Goal: Task Accomplishment & Management: Manage account settings

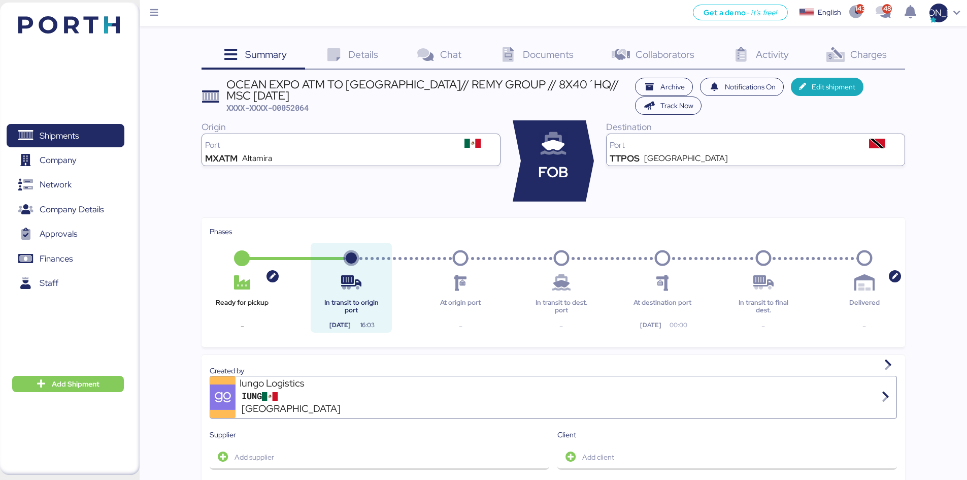
click at [376, 54] on span "Details" at bounding box center [363, 54] width 30 height 13
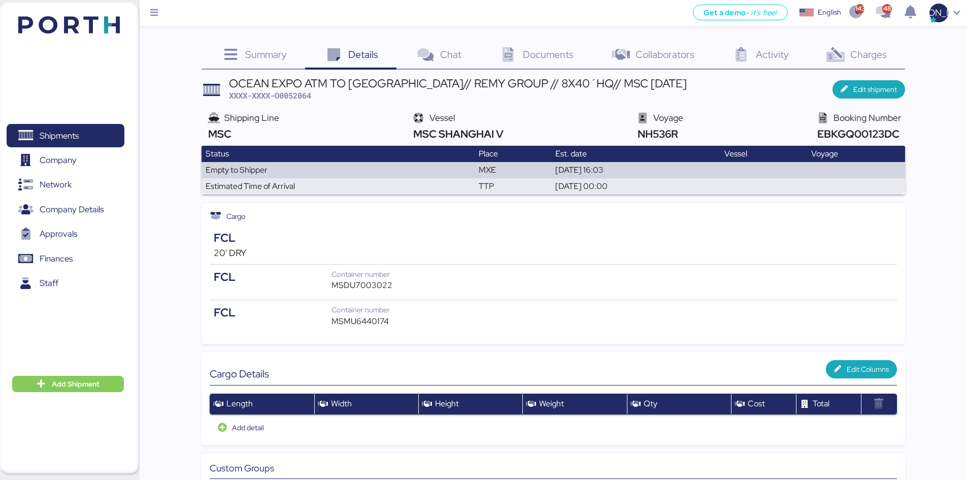
click at [673, 55] on span "Collaborators" at bounding box center [665, 54] width 59 height 13
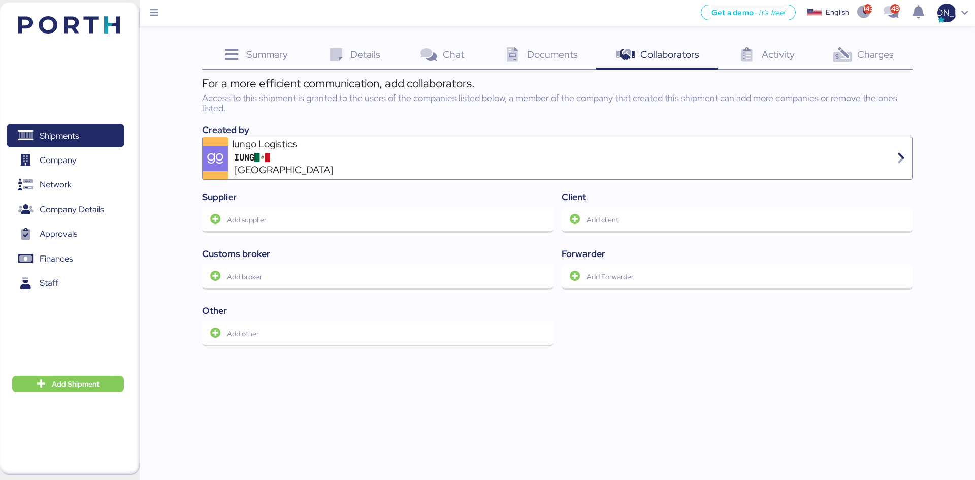
click at [754, 60] on icon at bounding box center [747, 55] width 22 height 15
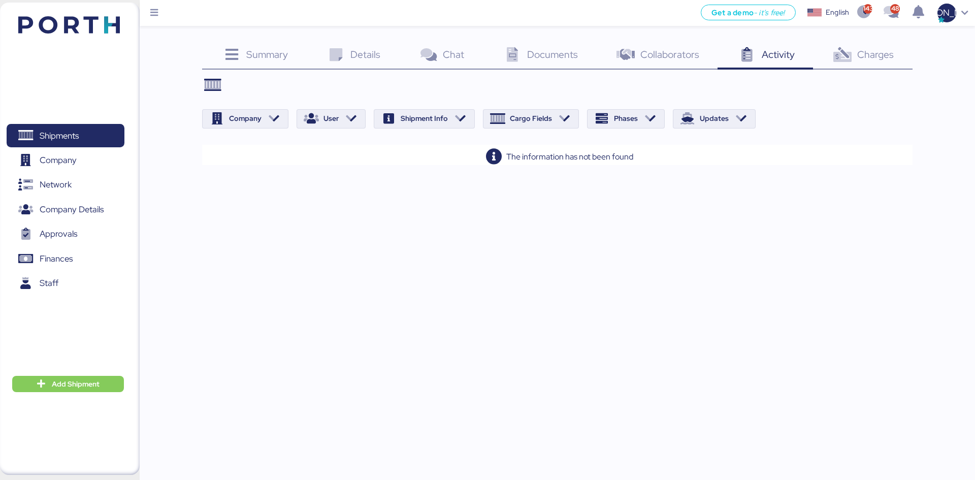
click at [864, 59] on span "Charges" at bounding box center [875, 54] width 37 height 13
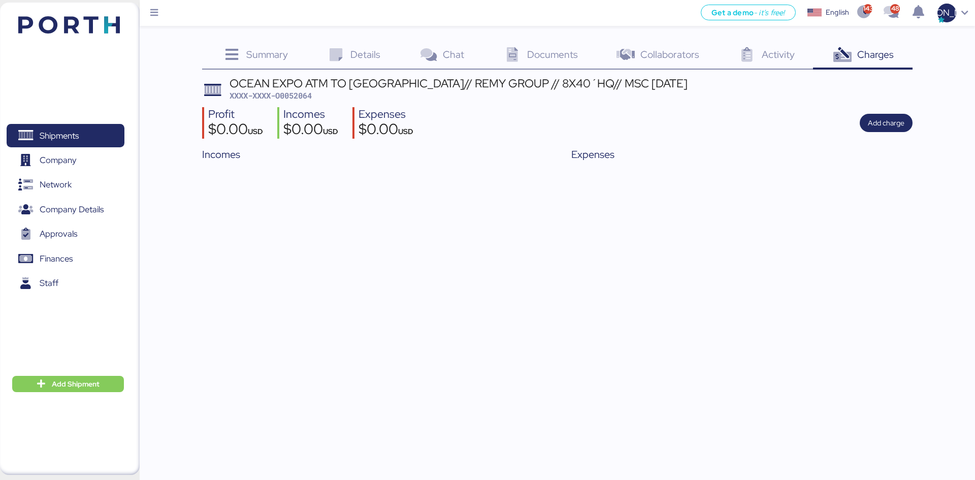
click at [254, 60] on span "Summary" at bounding box center [267, 54] width 42 height 13
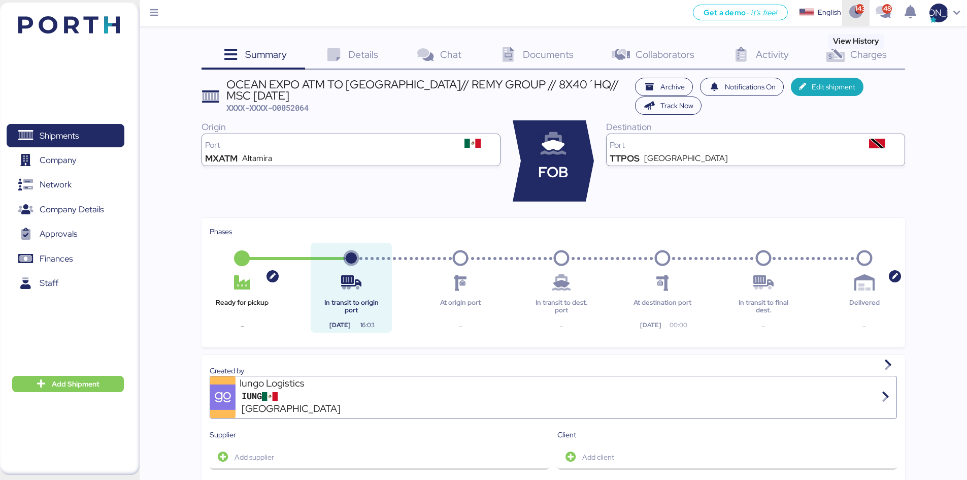
click at [855, 10] on icon "button" at bounding box center [856, 12] width 17 height 13
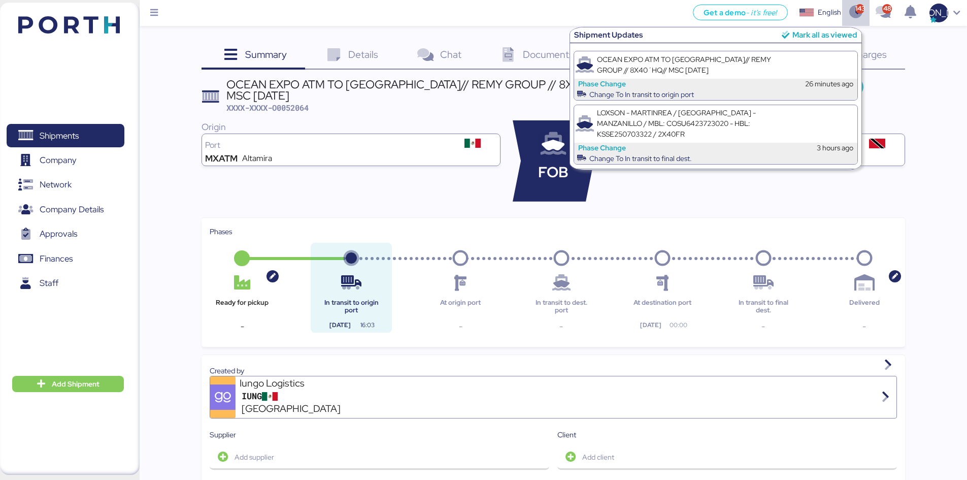
click at [833, 33] on div "Mark all as viewed" at bounding box center [825, 35] width 65 height 12
click at [888, 16] on icon "button" at bounding box center [883, 12] width 17 height 13
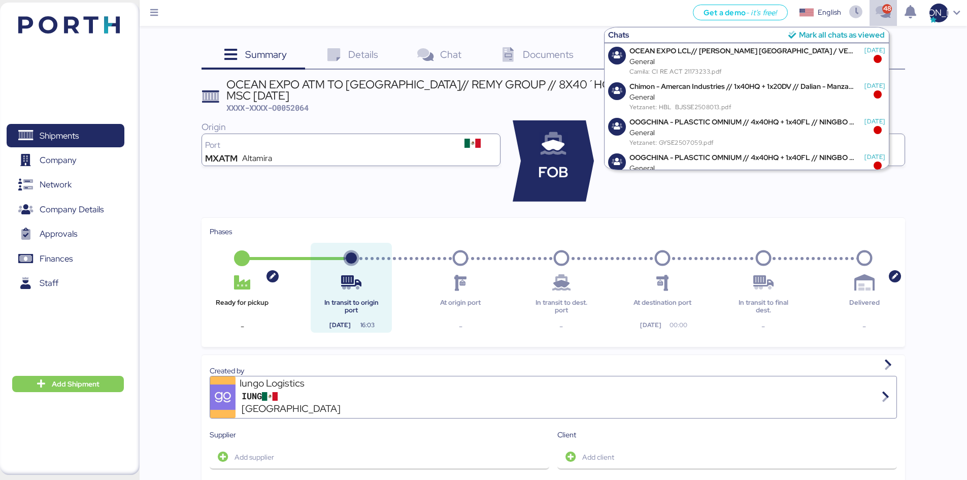
click at [841, 30] on div "Mark all chats as viewed" at bounding box center [842, 35] width 86 height 12
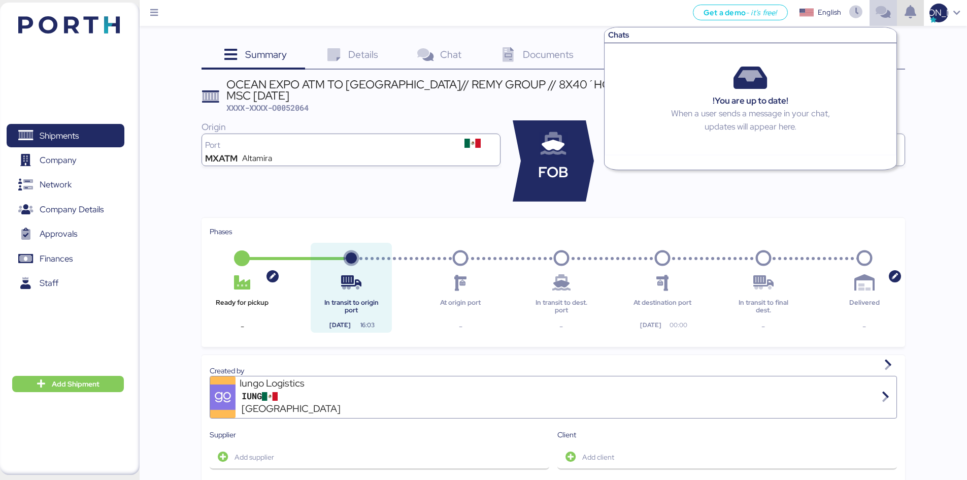
click at [911, 16] on icon "button" at bounding box center [910, 12] width 17 height 13
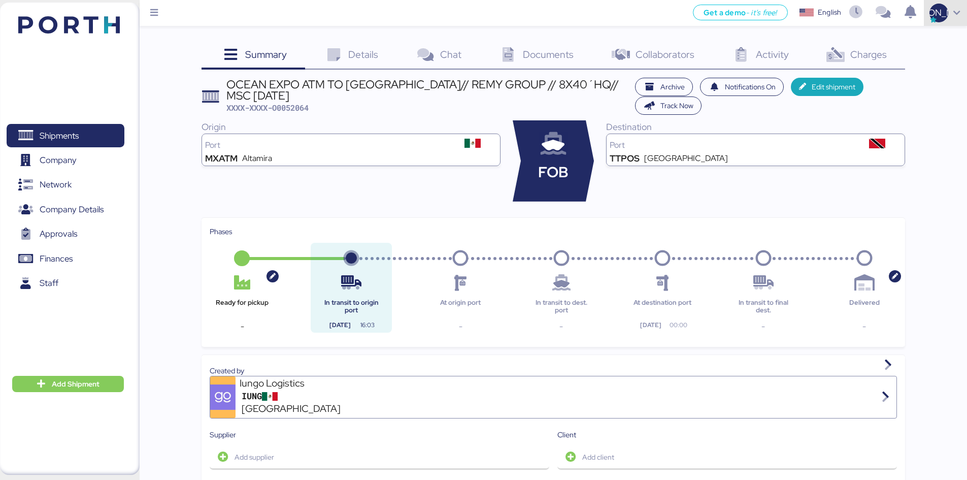
click at [933, 14] on span "[PERSON_NAME]" at bounding box center [939, 12] width 74 height 13
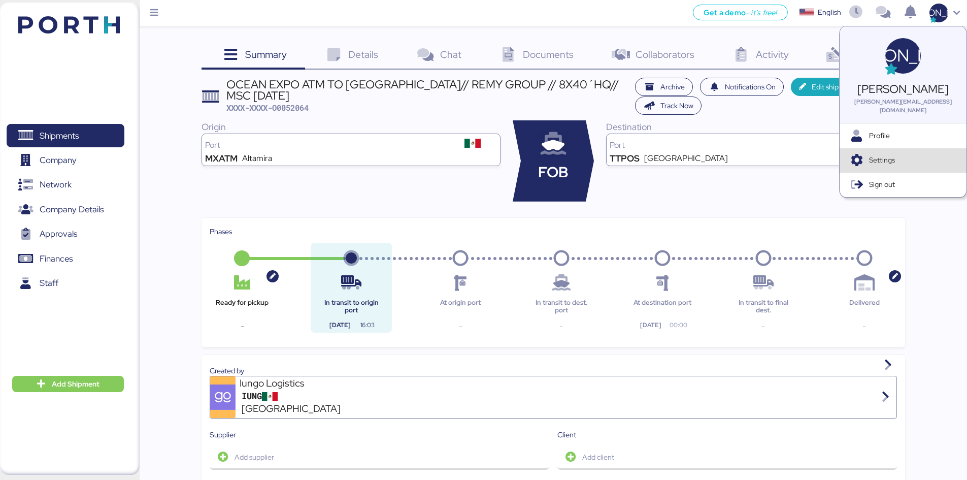
click at [889, 155] on span "Settings" at bounding box center [913, 160] width 89 height 11
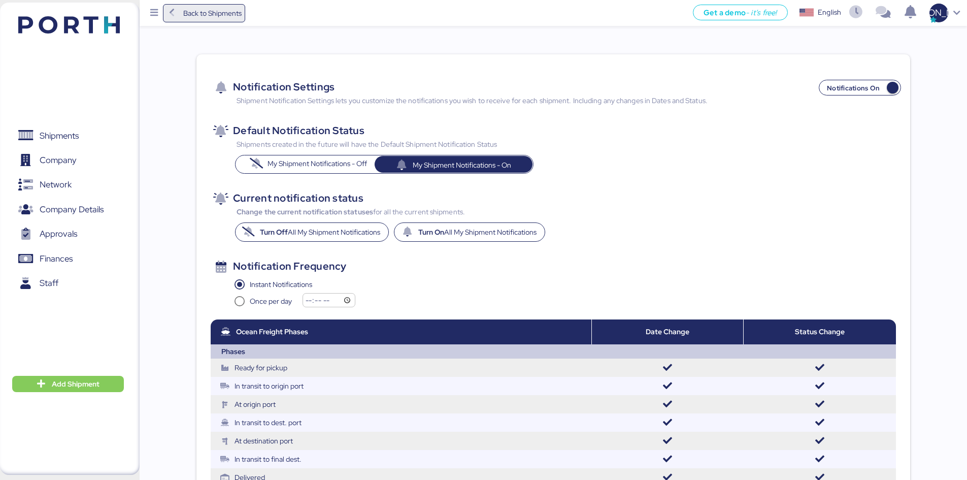
click at [180, 10] on span "Back to Shipments" at bounding box center [205, 13] width 76 height 18
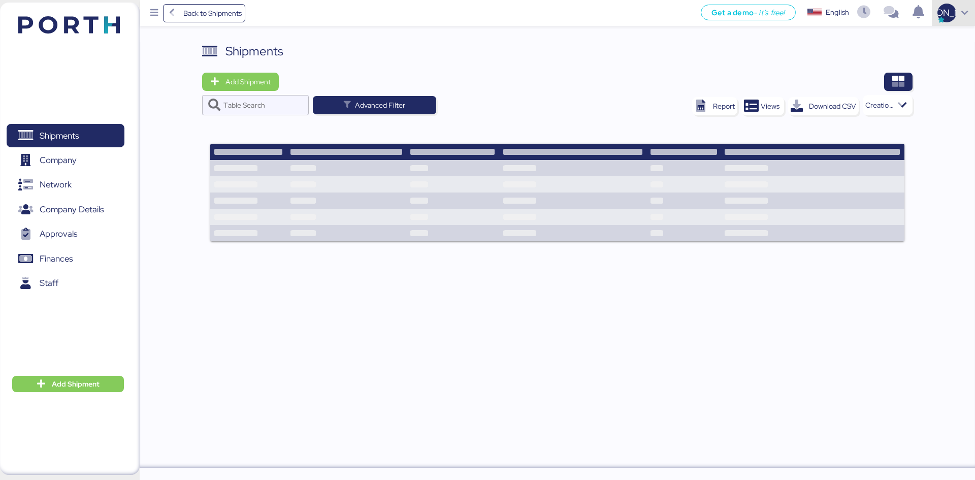
click at [957, 13] on div "[PERSON_NAME]" at bounding box center [953, 13] width 43 height 26
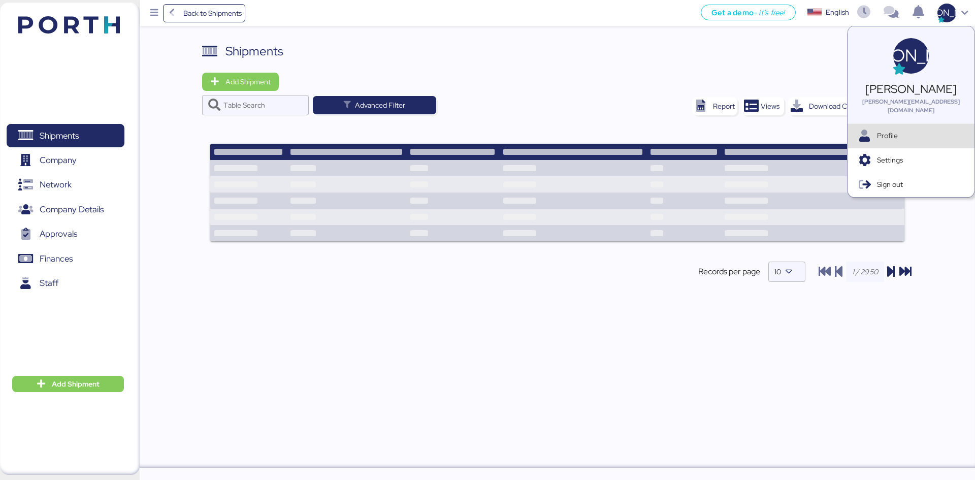
click at [890, 130] on span "Profile" at bounding box center [921, 135] width 89 height 11
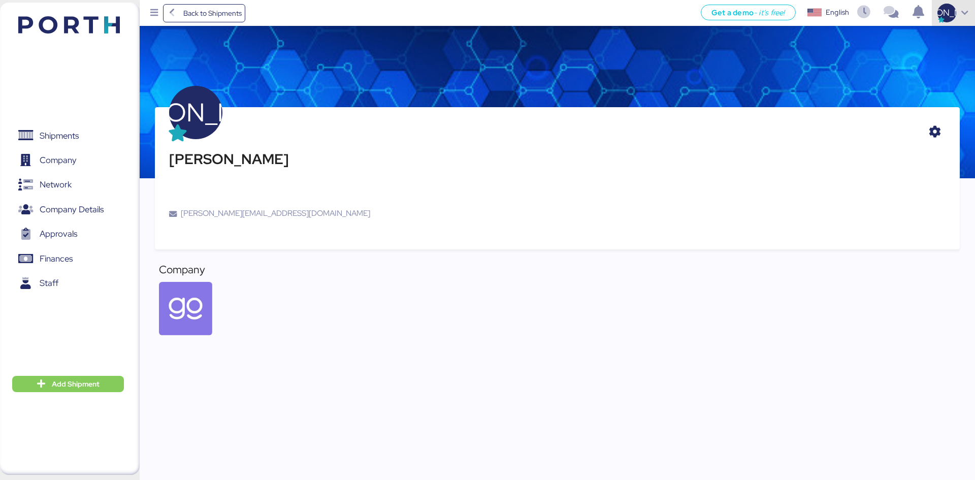
click at [954, 23] on div "[PERSON_NAME]" at bounding box center [953, 13] width 43 height 26
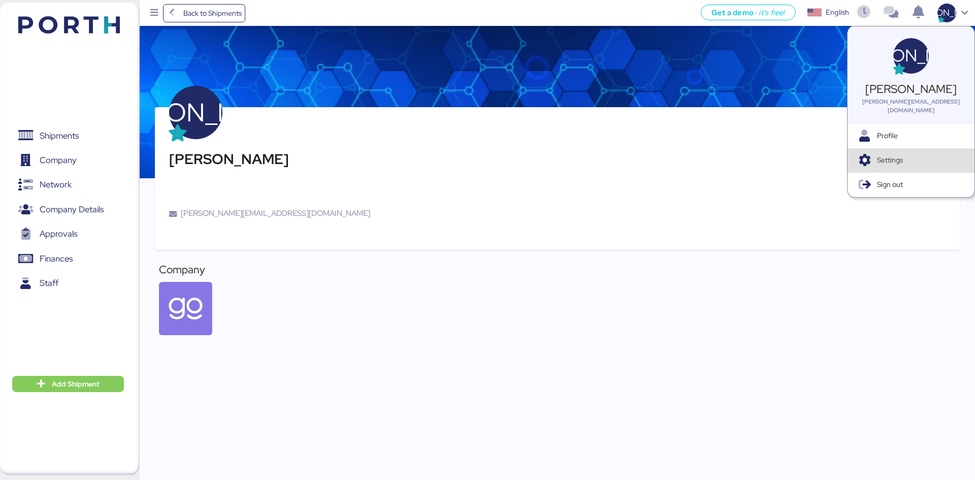
click at [925, 155] on span "Settings" at bounding box center [921, 160] width 89 height 11
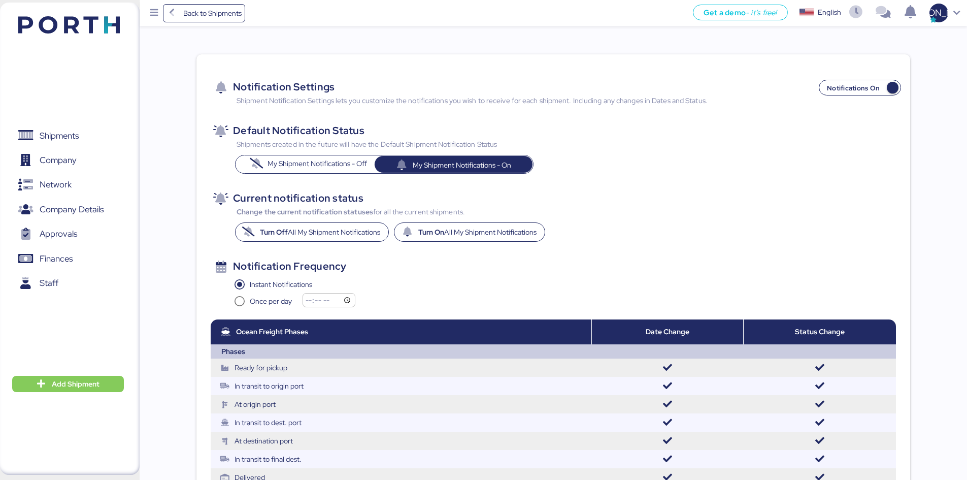
click at [665, 76] on div "Notification Settings Notifications On" at bounding box center [554, 78] width 698 height 32
